Goal: Find specific page/section: Find specific page/section

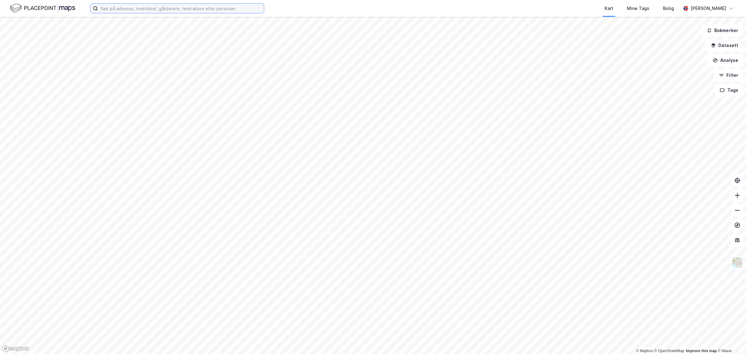
click at [125, 11] on input at bounding box center [181, 8] width 166 height 9
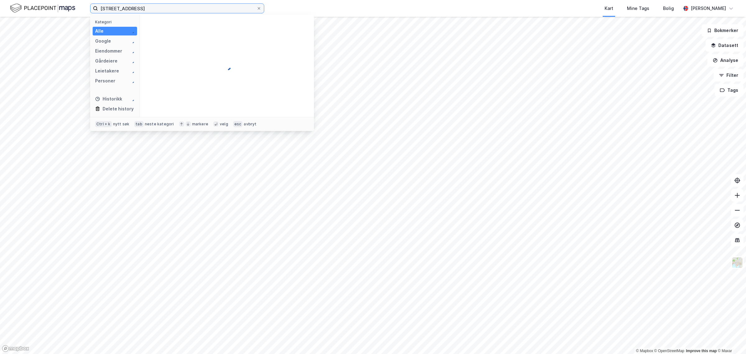
type input "[STREET_ADDRESS]"
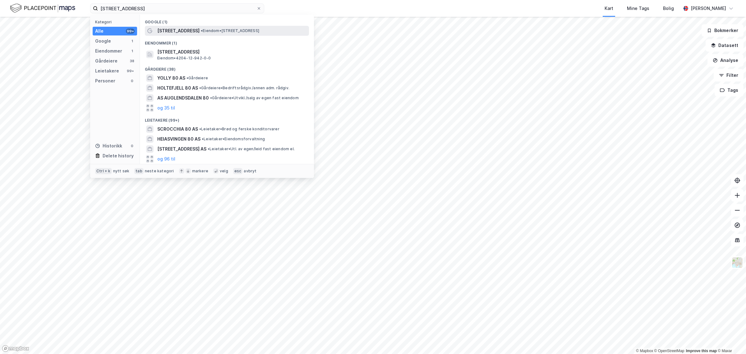
click at [179, 31] on span "[STREET_ADDRESS]" at bounding box center [178, 30] width 42 height 7
